Goal: Task Accomplishment & Management: Manage account settings

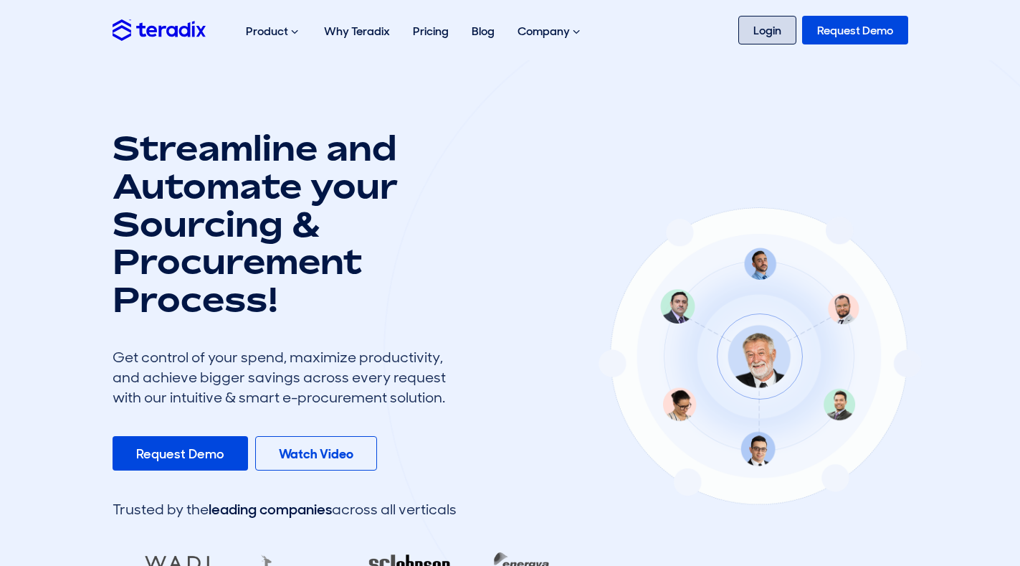
click at [756, 25] on link "Login" at bounding box center [768, 30] width 58 height 29
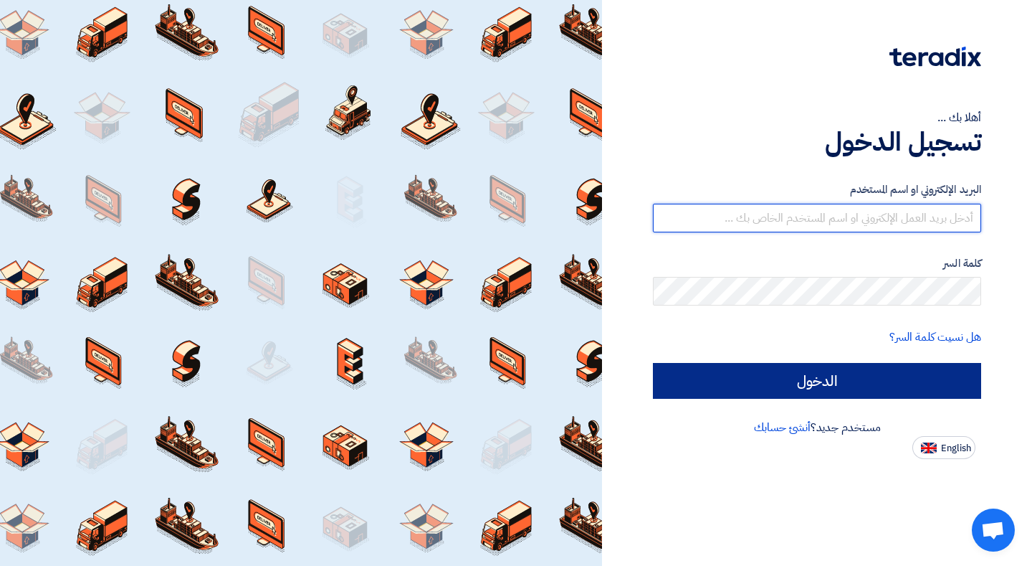
type input "alaa@sinaelectric.com"
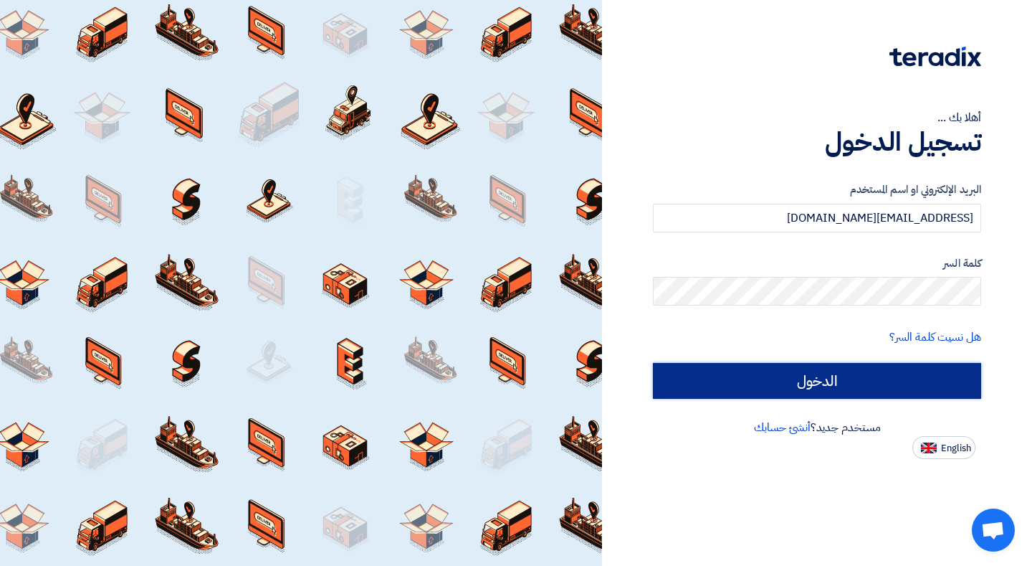
click at [867, 380] on input "الدخول" at bounding box center [817, 381] width 328 height 36
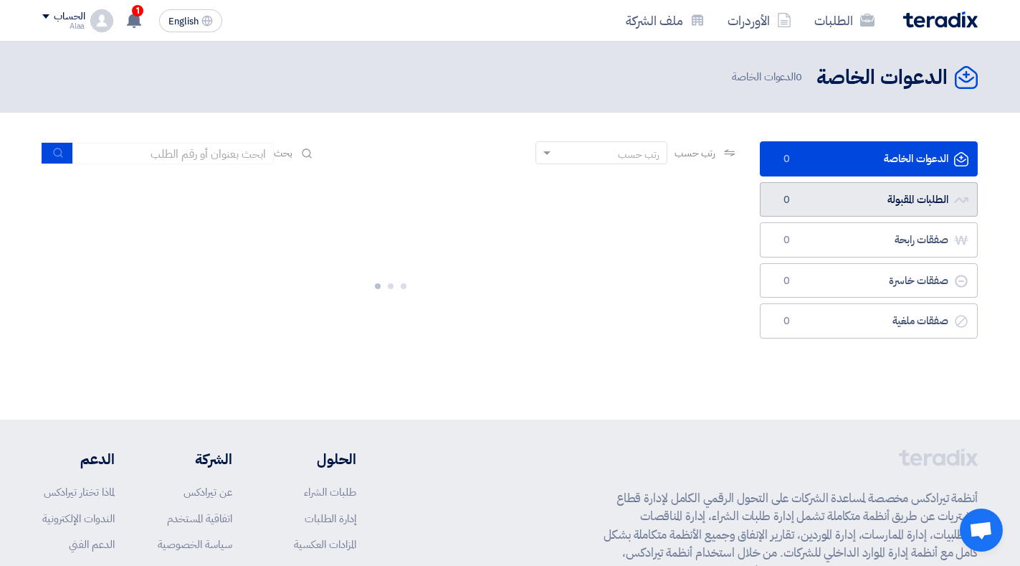
click at [886, 208] on link "الطلبات المقبولة الطلبات المقبولة 0" at bounding box center [869, 199] width 218 height 35
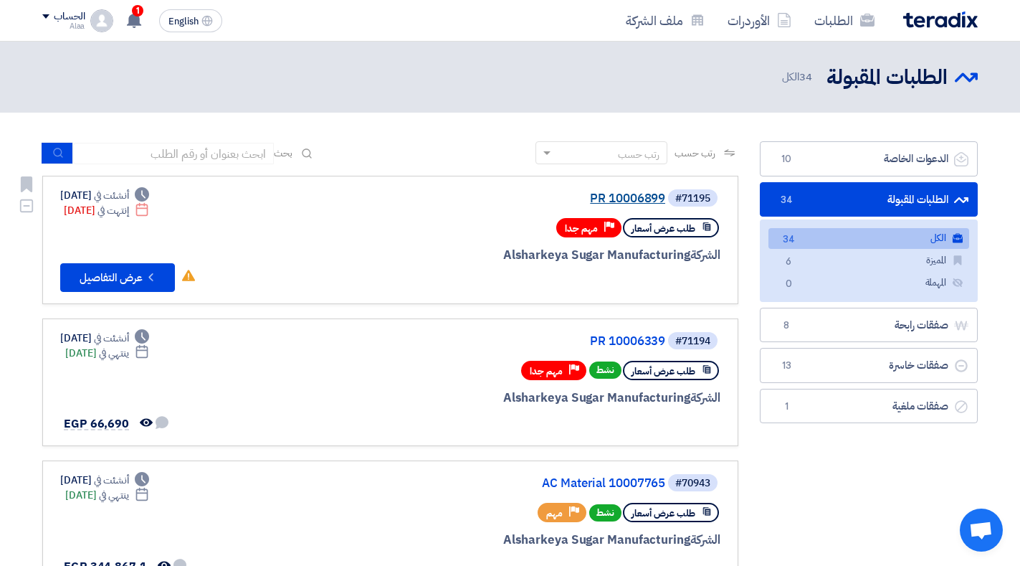
click at [628, 201] on link "PR 10006899" at bounding box center [522, 198] width 287 height 13
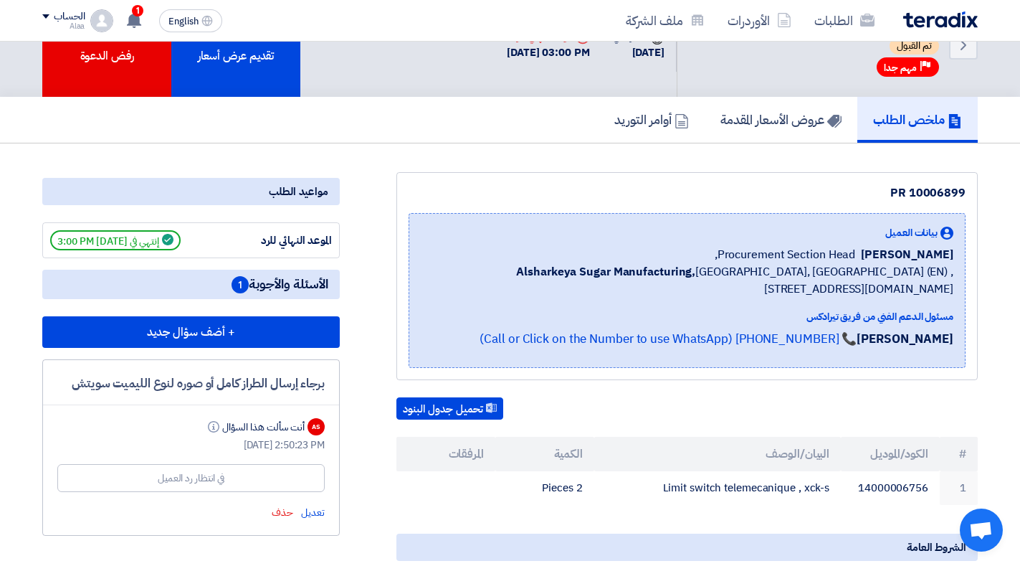
scroll to position [226, 0]
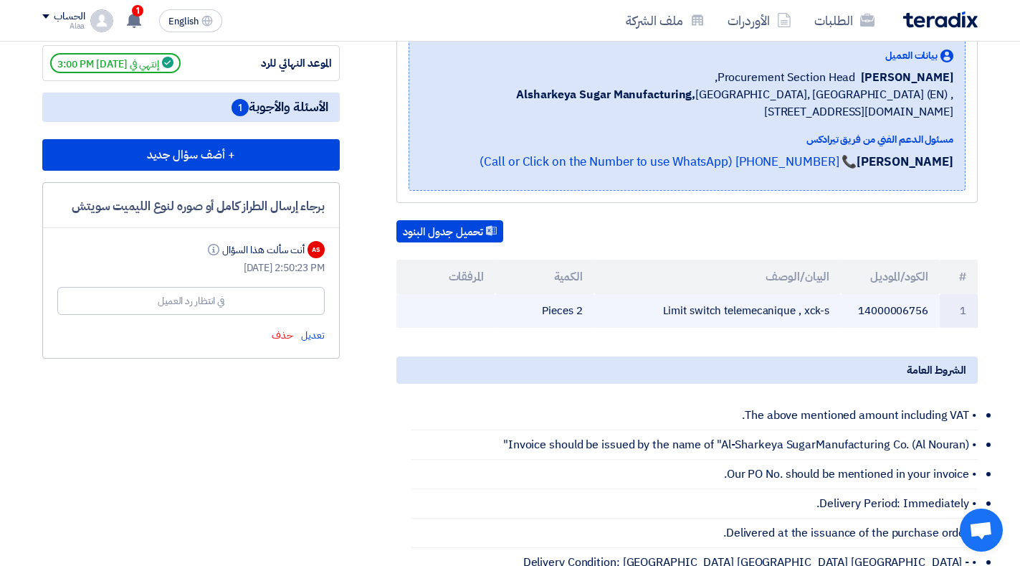
click at [818, 319] on td "Limit switch telemecanique , xck-s" at bounding box center [717, 311] width 247 height 34
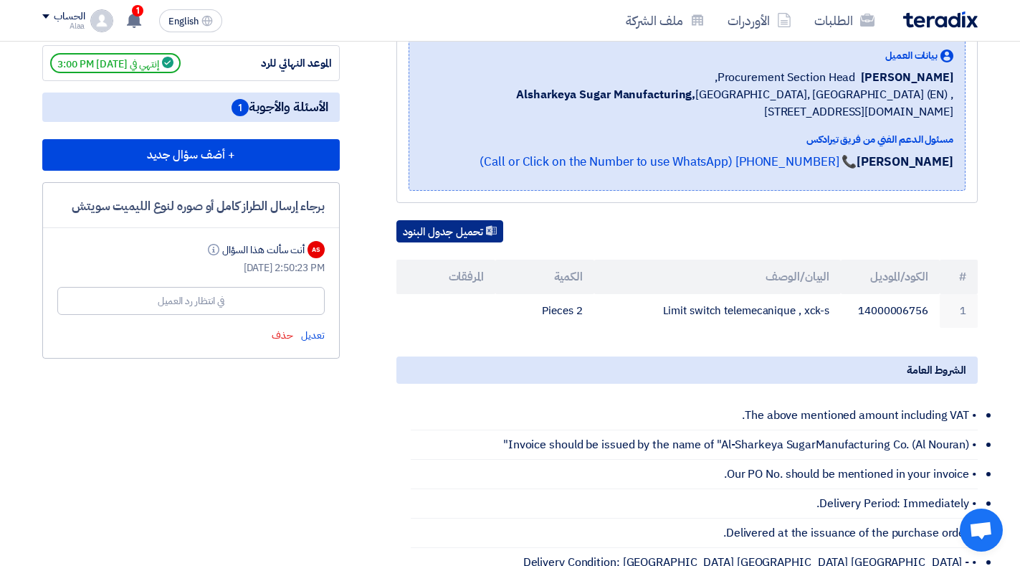
click at [462, 228] on button "تحميل جدول البنود" at bounding box center [450, 231] width 107 height 23
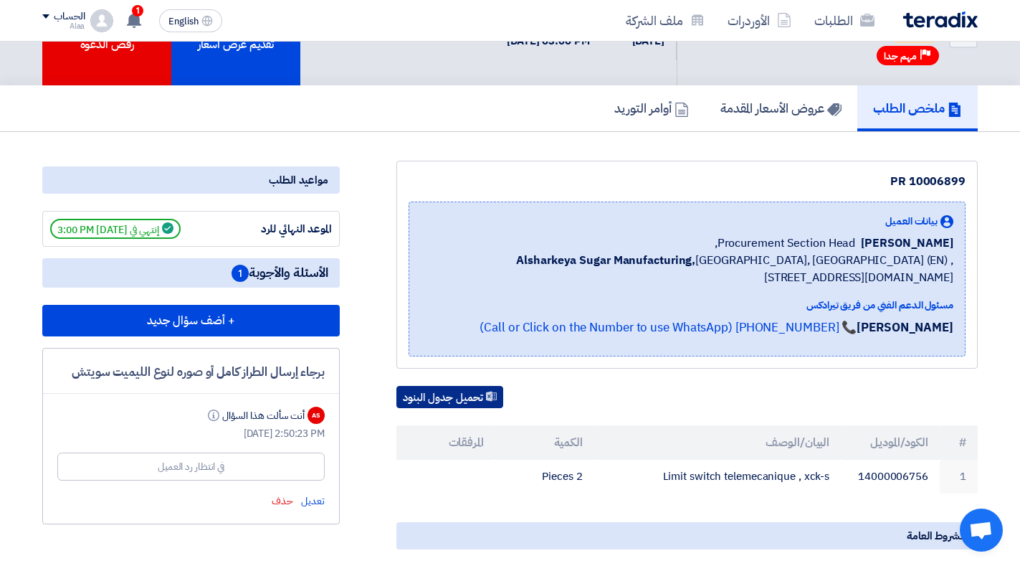
scroll to position [136, 0]
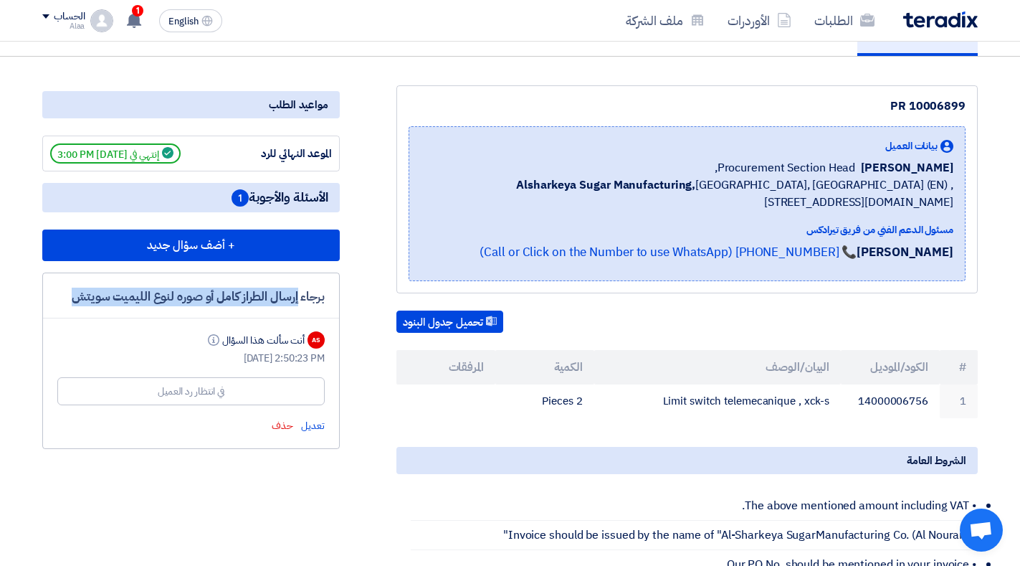
drag, startPoint x: 323, startPoint y: 298, endPoint x: 194, endPoint y: 312, distance: 129.1
click at [194, 312] on div "برجاء إرسال الطراز كامل أو صوره لنوع الليميت سويتش AS أنت سألت هذا السؤال Info …" at bounding box center [191, 360] width 298 height 176
copy div "رجاء إرسال الطراز كامل أو صوره لنوع الليميت سويتش"
click at [198, 388] on div "في انتظار رد العميل" at bounding box center [191, 391] width 67 height 15
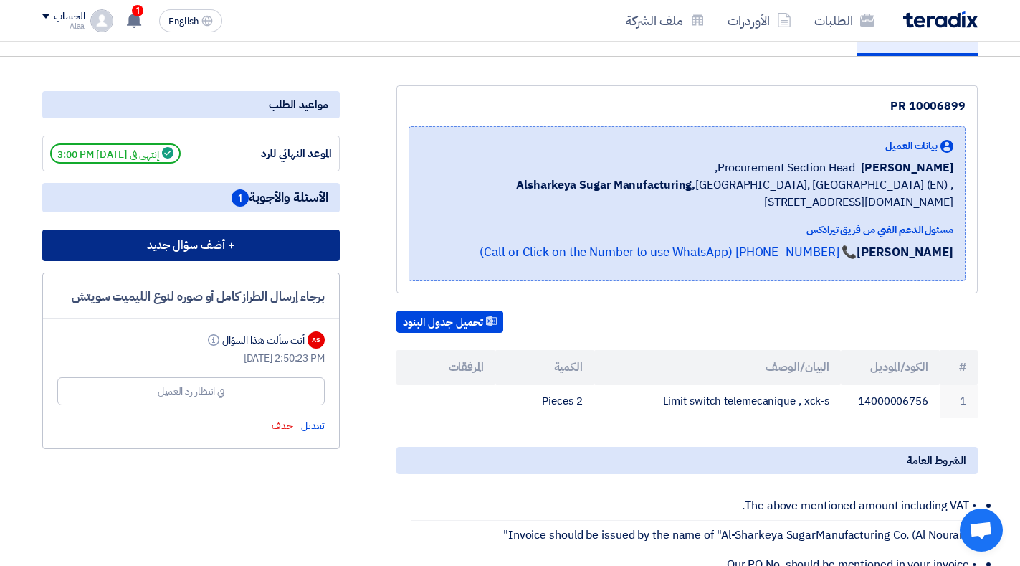
click at [230, 248] on button "+ أضف سؤال جديد" at bounding box center [191, 245] width 298 height 32
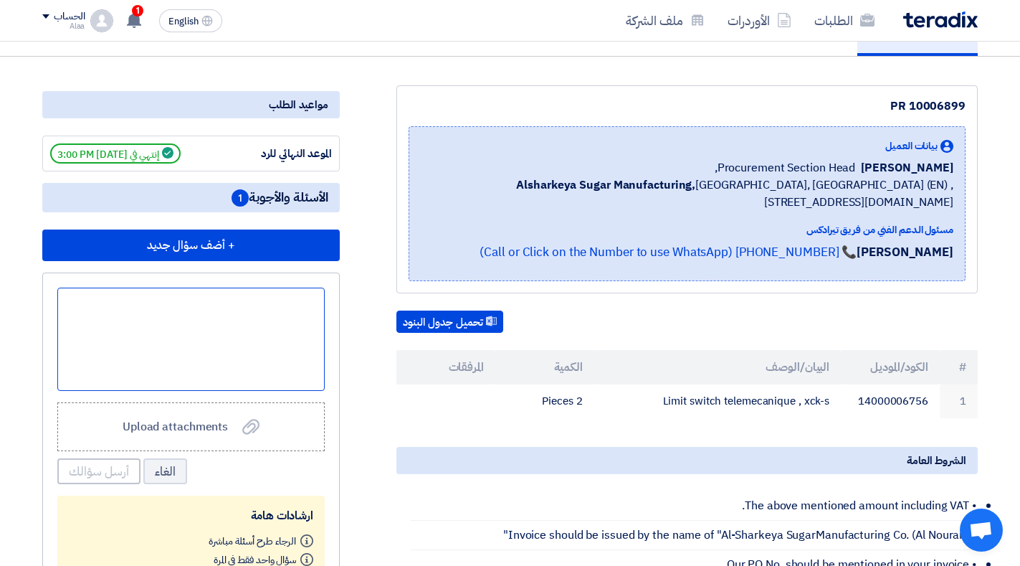
click at [204, 361] on div at bounding box center [190, 339] width 267 height 103
paste div
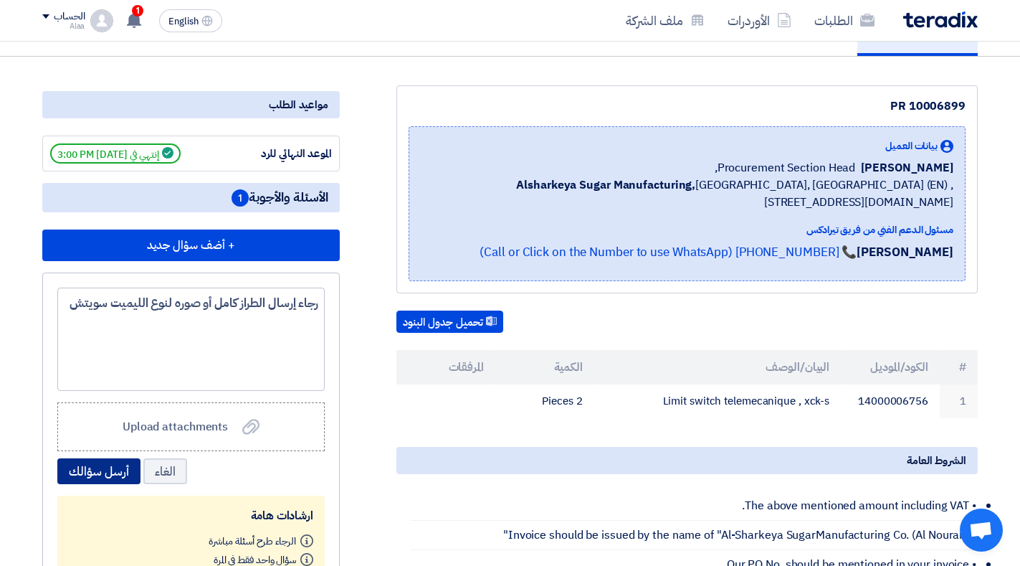
click at [100, 477] on button "أرسل سؤالك" at bounding box center [98, 471] width 83 height 26
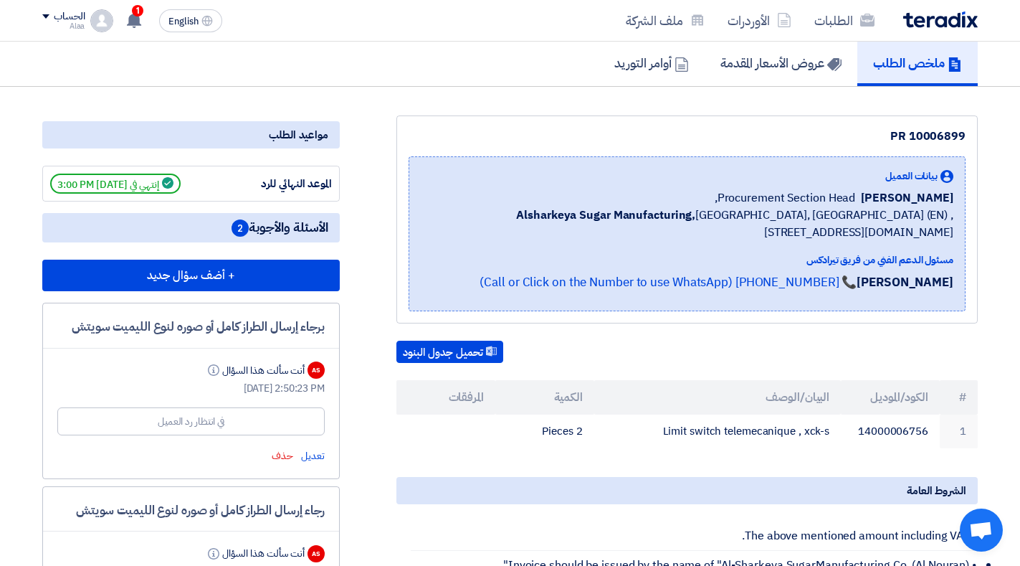
scroll to position [0, 0]
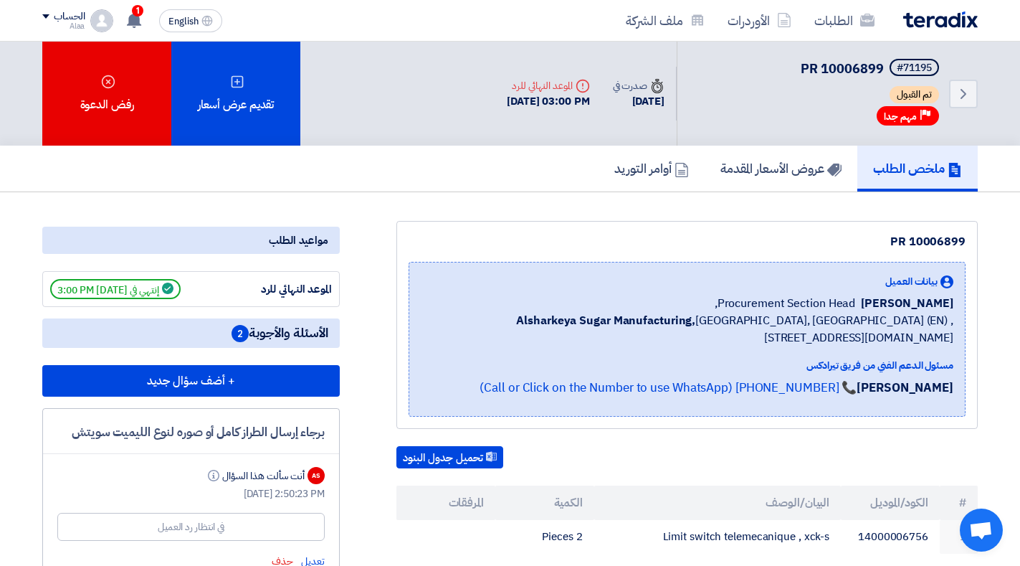
click at [950, 9] on div "الطلبات الأوردرات ملف الشركة" at bounding box center [697, 21] width 561 height 34
click at [950, 14] on img at bounding box center [940, 19] width 75 height 16
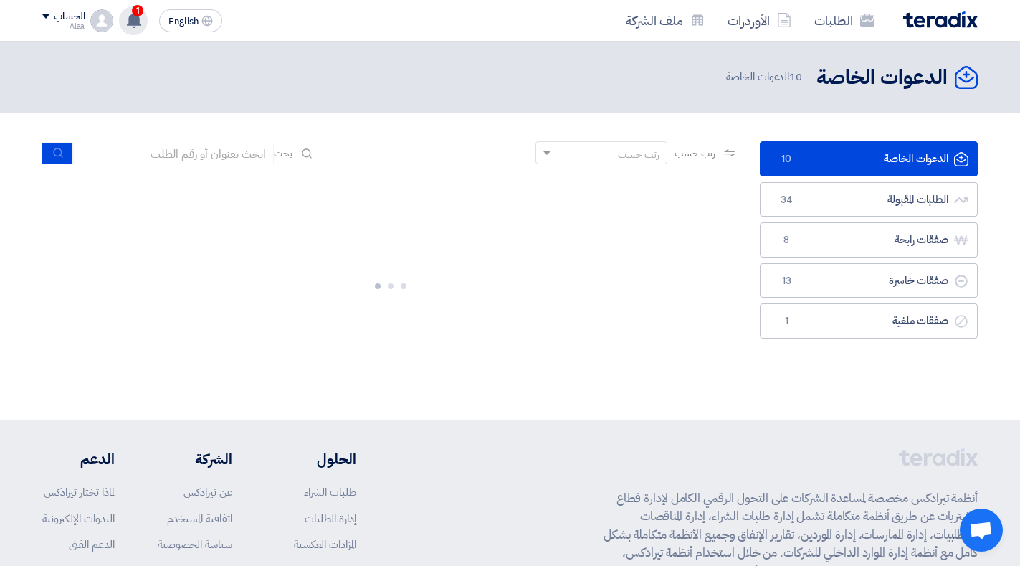
click at [141, 24] on use at bounding box center [134, 20] width 14 height 16
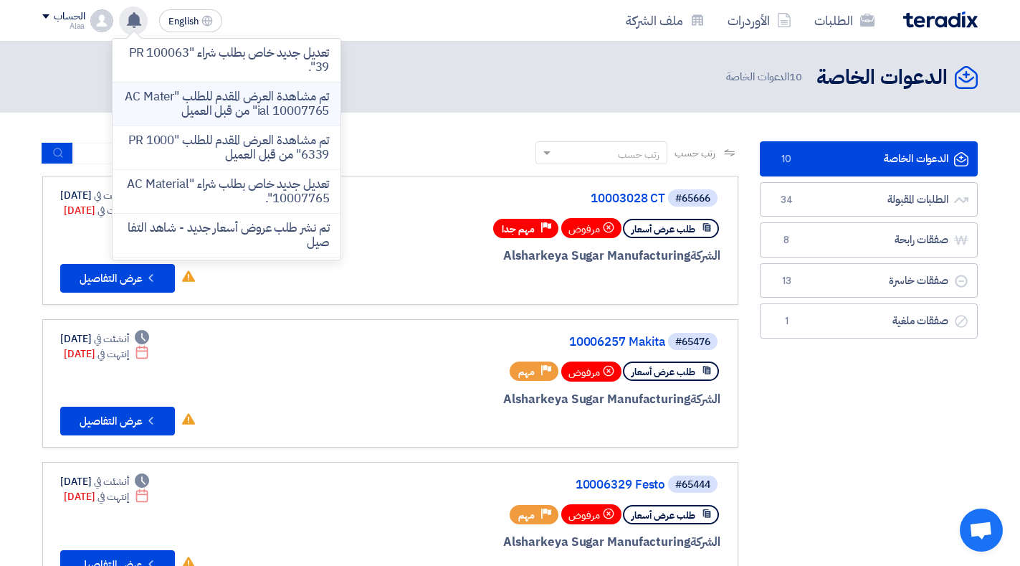
click at [196, 82] on li "تم مشاهدة العرض المقدم للطلب "AC Material 10007765" من قبل العميل" at bounding box center [227, 104] width 228 height 44
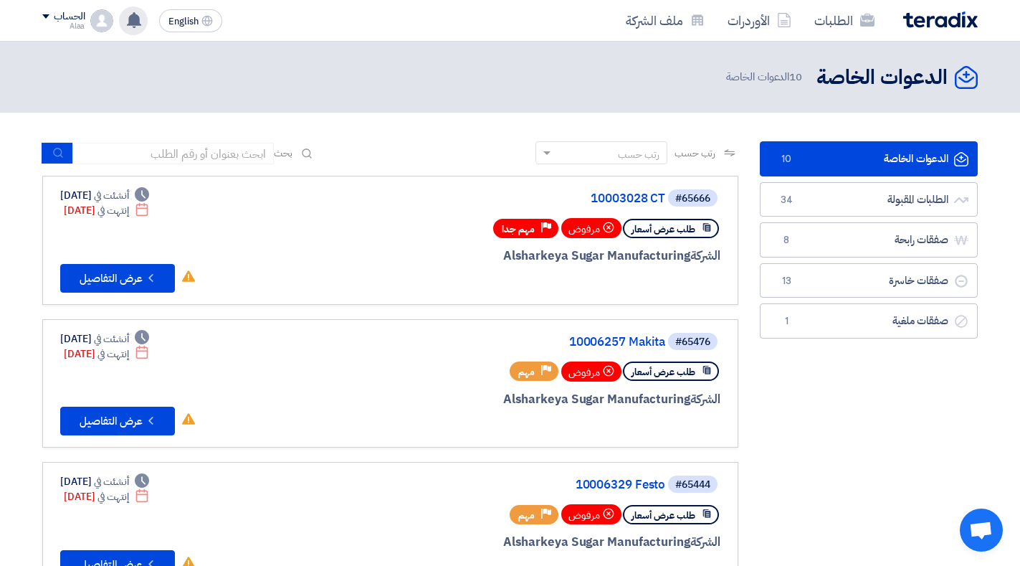
click at [138, 10] on div "تعديل جديد خاص بطلب شراء "PR 10006339". تم مشاهدة العرض المقدم للطلب "AC Materi…" at bounding box center [133, 20] width 29 height 29
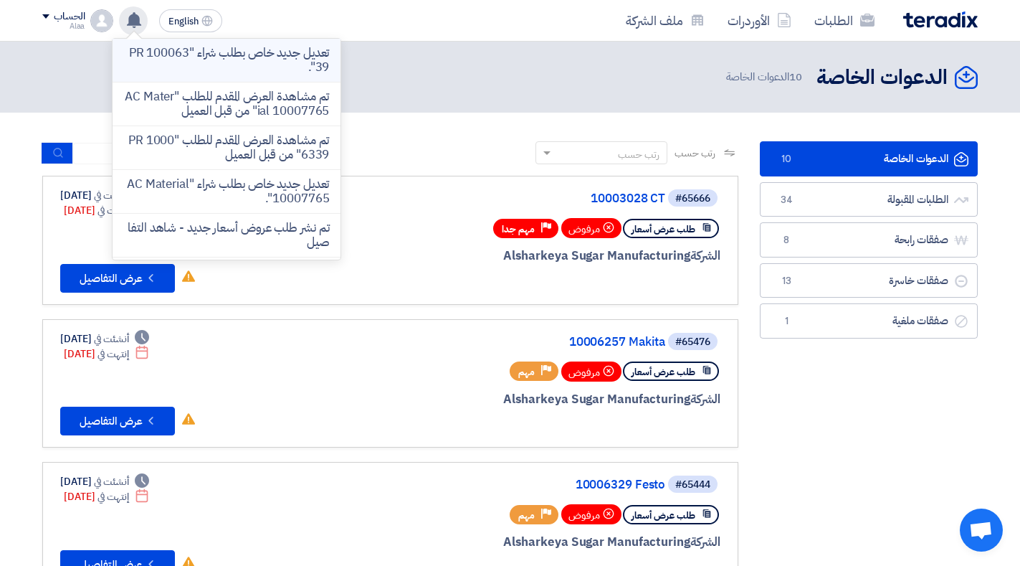
click at [249, 65] on p "تعديل جديد خاص بطلب شراء "PR 10006339"." at bounding box center [226, 60] width 205 height 29
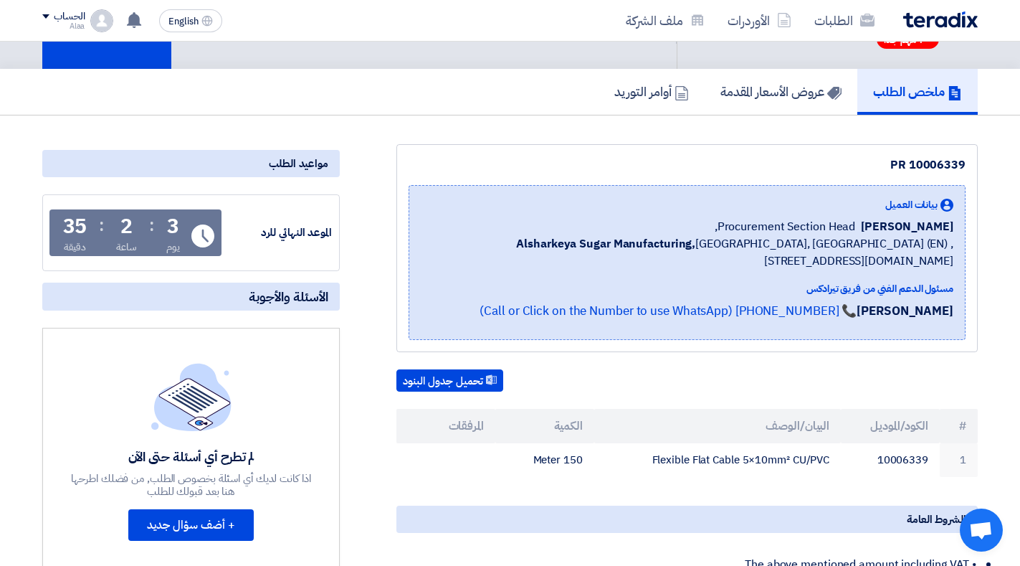
scroll to position [36, 0]
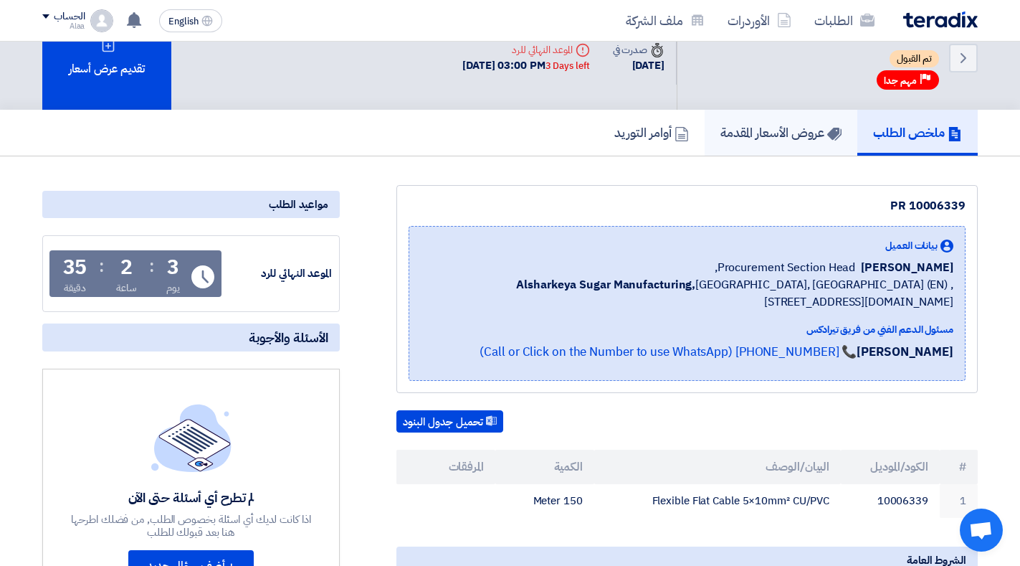
click at [795, 138] on h5 "عروض الأسعار المقدمة" at bounding box center [781, 132] width 121 height 16
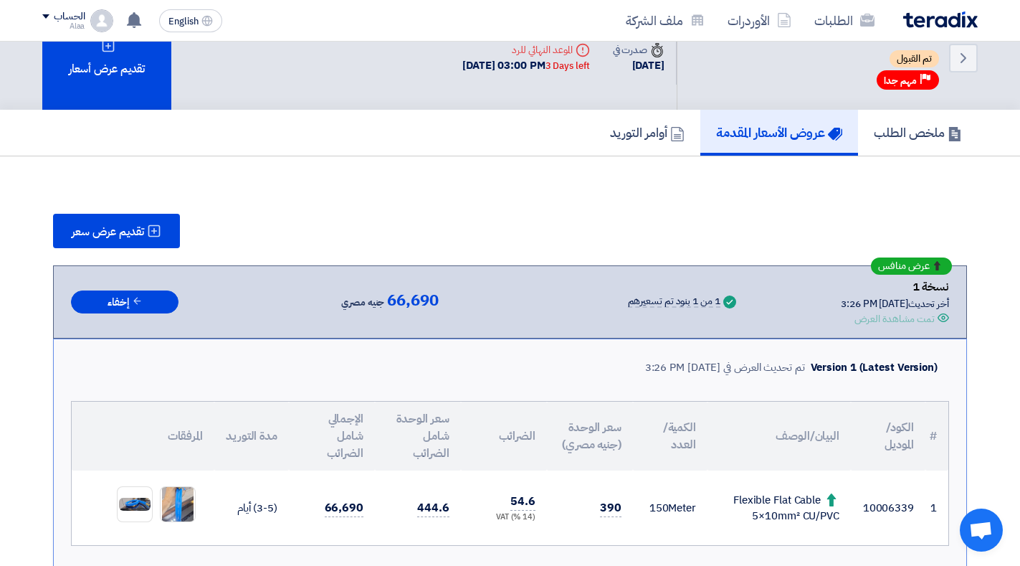
scroll to position [94, 0]
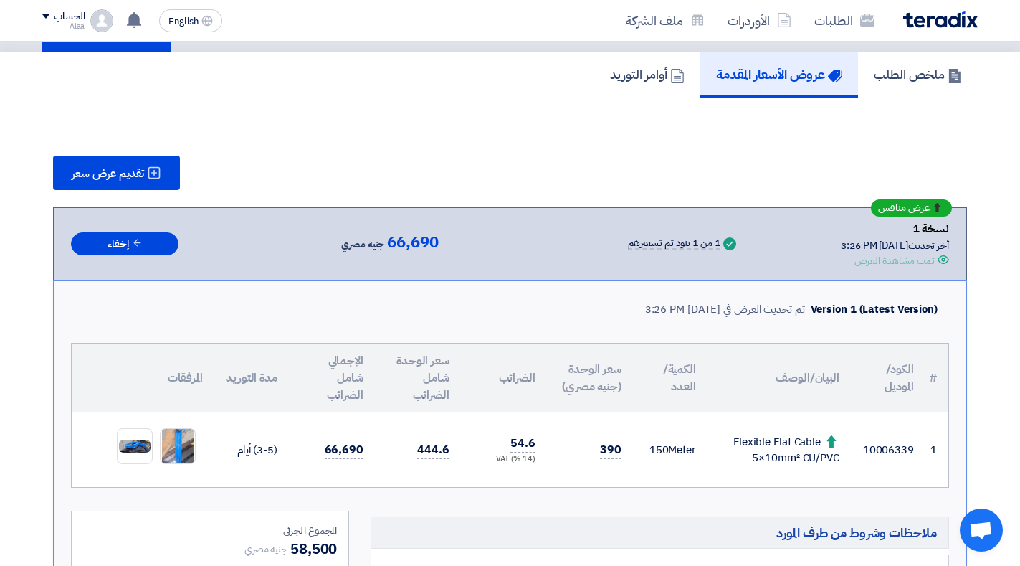
click at [920, 16] on img at bounding box center [940, 19] width 75 height 16
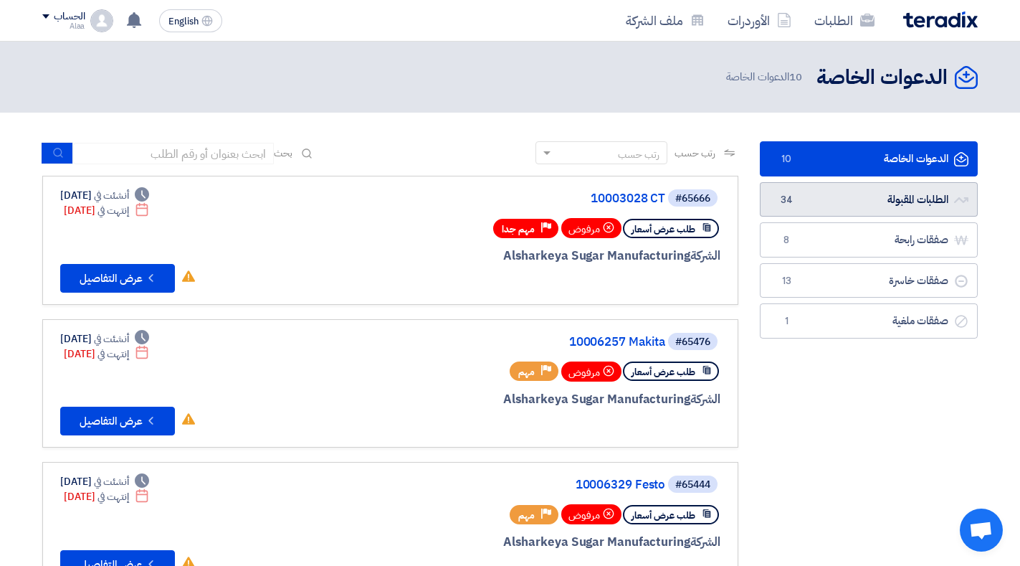
click at [804, 188] on link "الطلبات المقبولة الطلبات المقبولة 34" at bounding box center [869, 199] width 218 height 35
